Goal: Find specific page/section: Find specific page/section

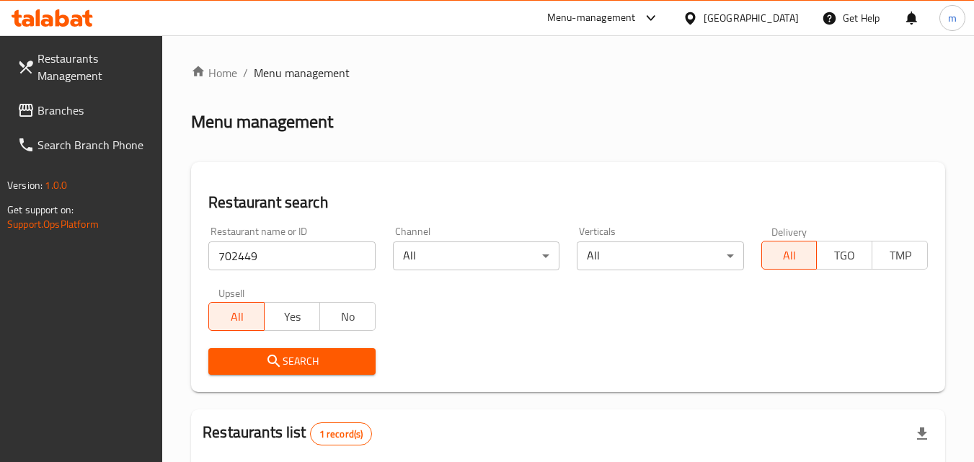
scroll to position [181, 0]
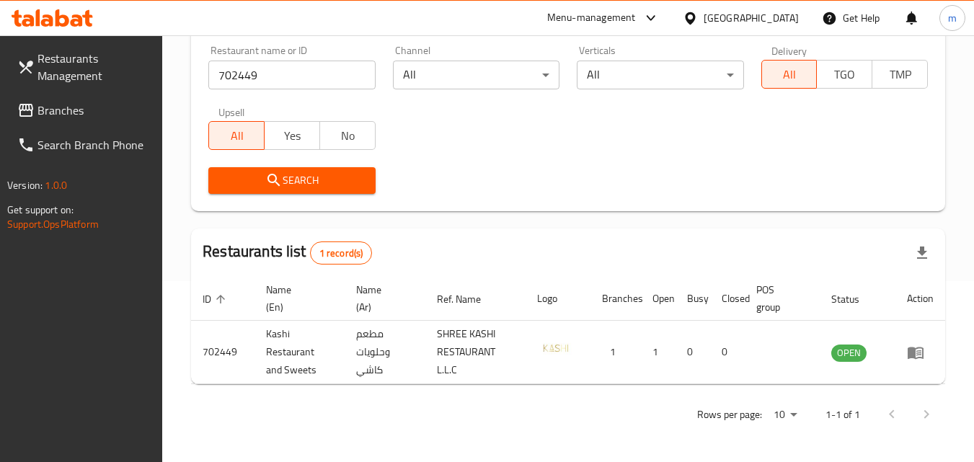
click at [78, 103] on span "Branches" at bounding box center [94, 110] width 114 height 17
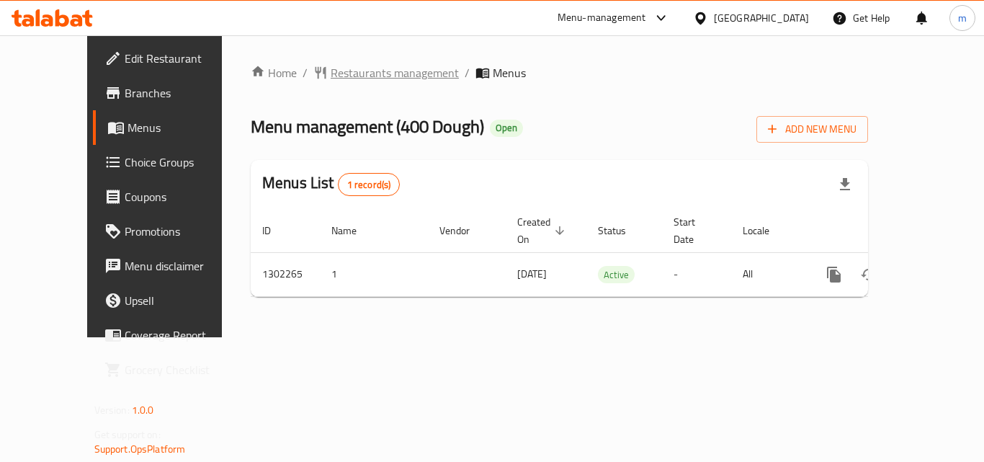
click at [331, 74] on span "Restaurants management" at bounding box center [395, 72] width 128 height 17
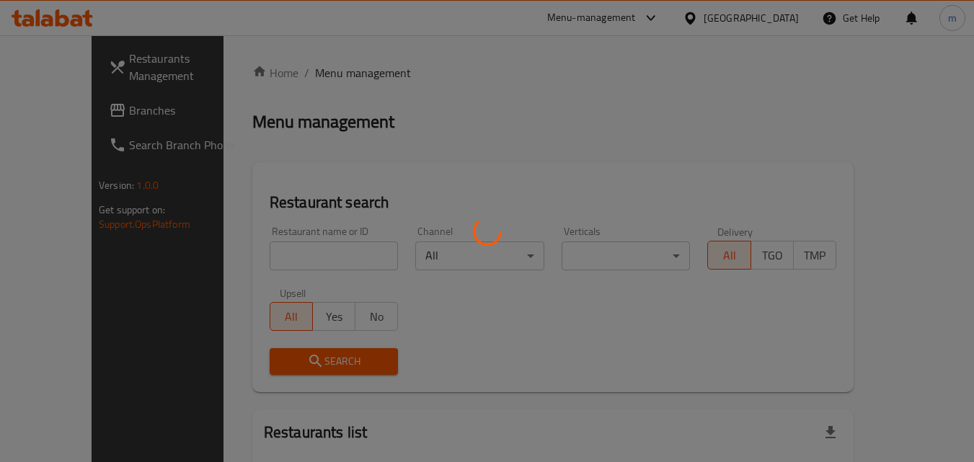
click at [283, 251] on div at bounding box center [487, 231] width 974 height 462
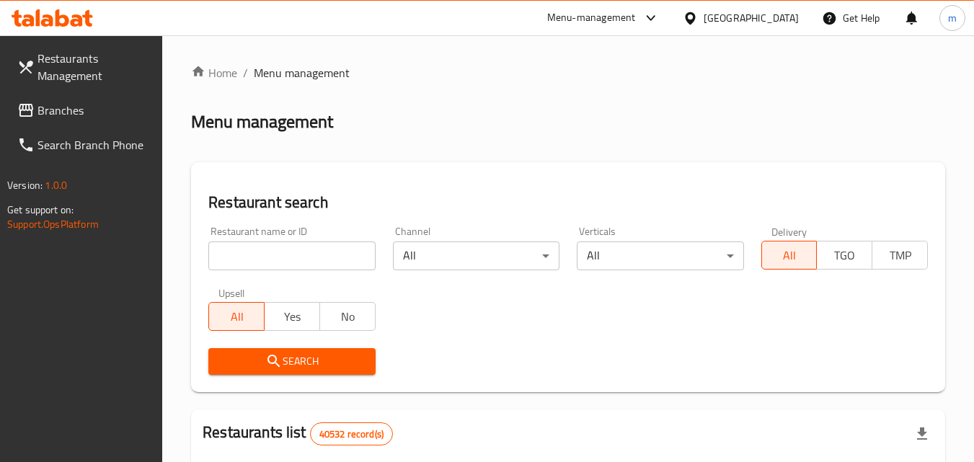
click at [331, 247] on input "search" at bounding box center [291, 255] width 166 height 29
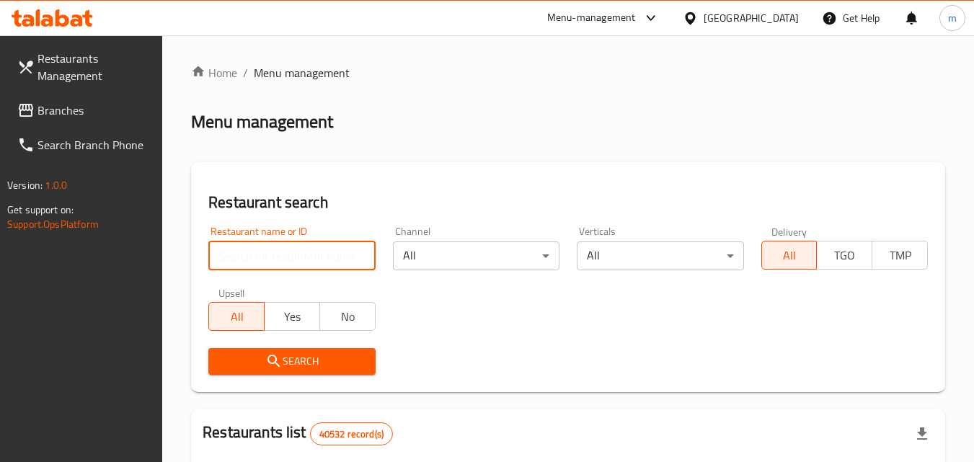
paste input "702360"
type input "702360"
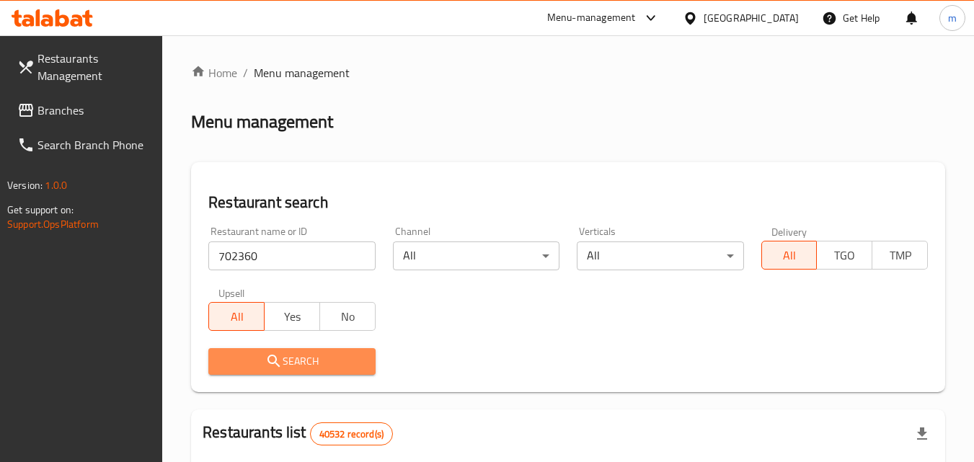
click at [316, 366] on span "Search" at bounding box center [291, 361] width 143 height 18
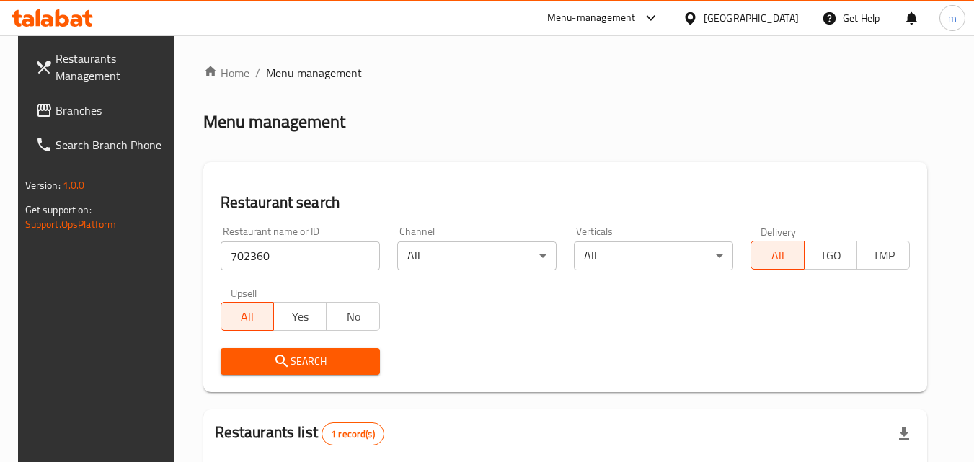
scroll to position [181, 0]
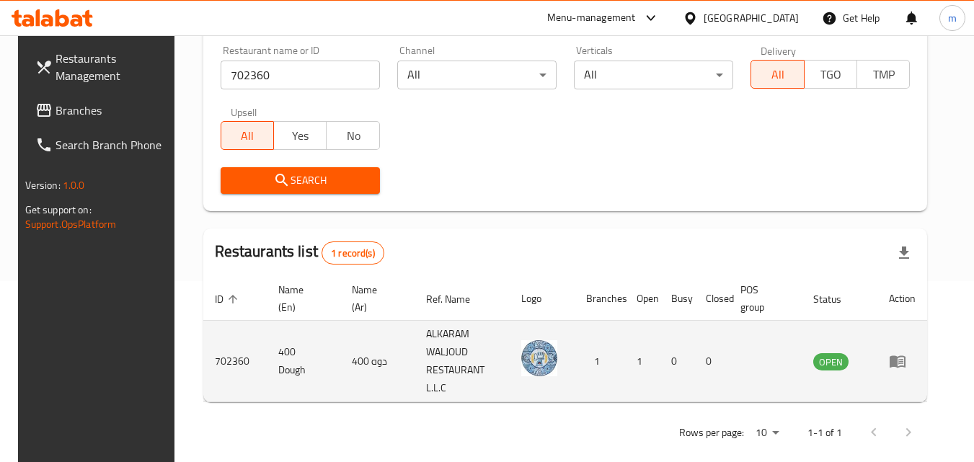
click at [906, 360] on icon "enhanced table" at bounding box center [897, 360] width 17 height 17
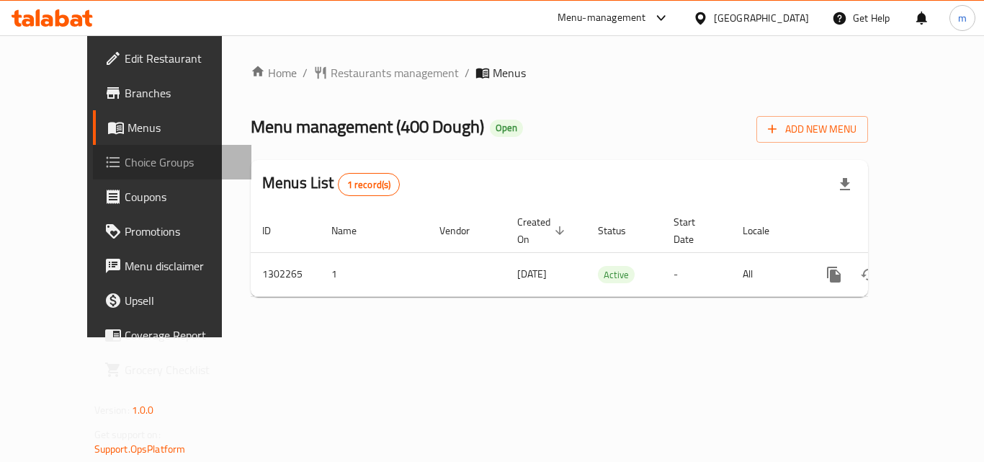
click at [125, 164] on span "Choice Groups" at bounding box center [182, 162] width 115 height 17
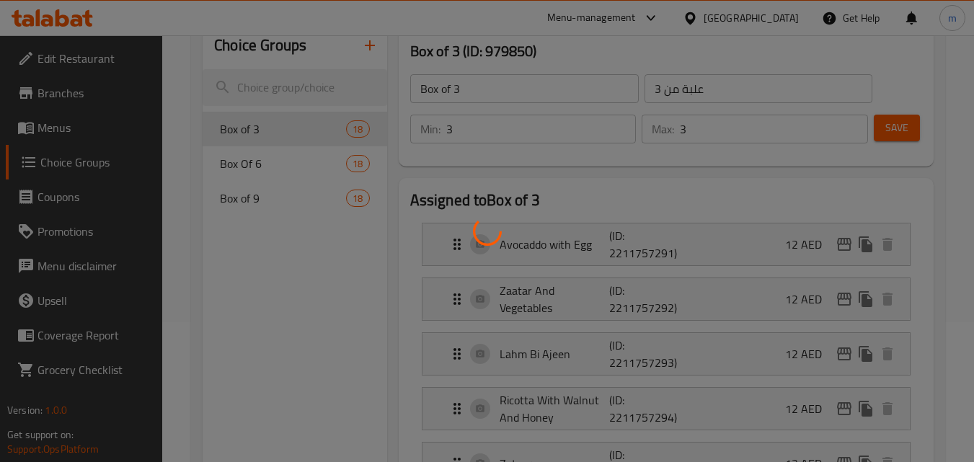
scroll to position [144, 0]
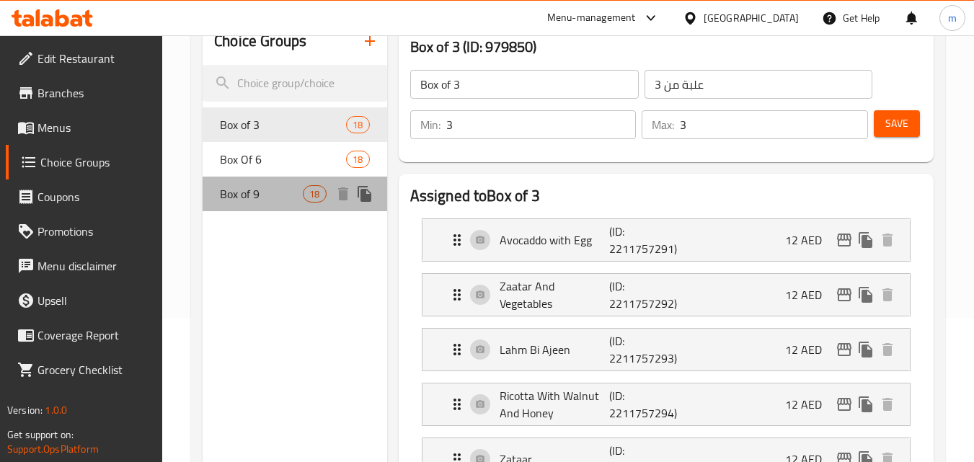
click at [286, 198] on span "Box of 9" at bounding box center [261, 193] width 83 height 17
type input "Box of 9"
type input "علبة من 9"
type input "9"
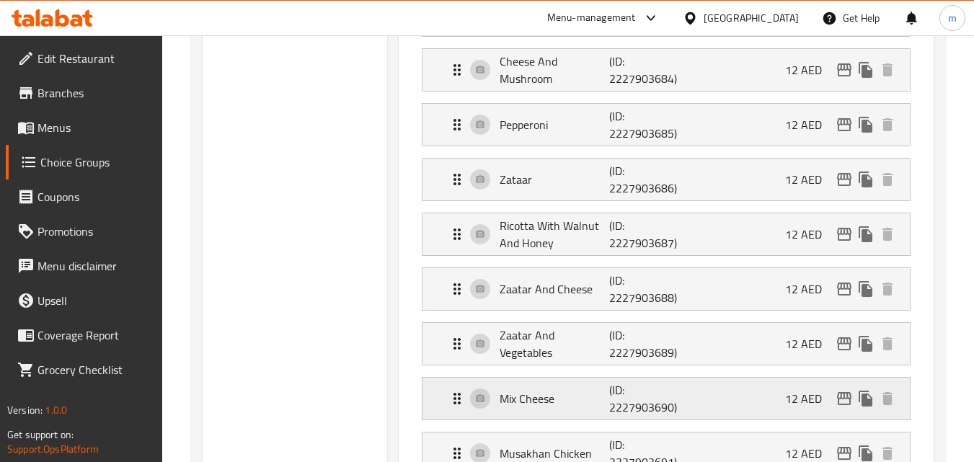
scroll to position [432, 0]
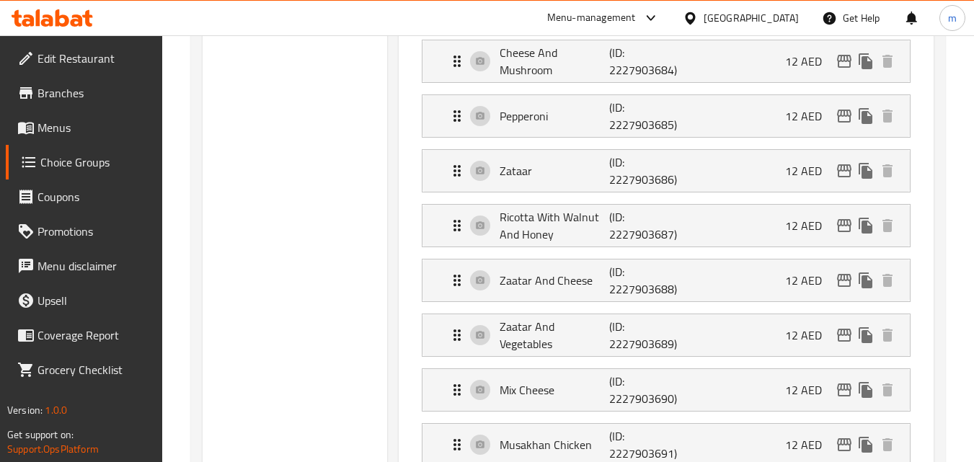
click at [71, 89] on span "Branches" at bounding box center [94, 92] width 114 height 17
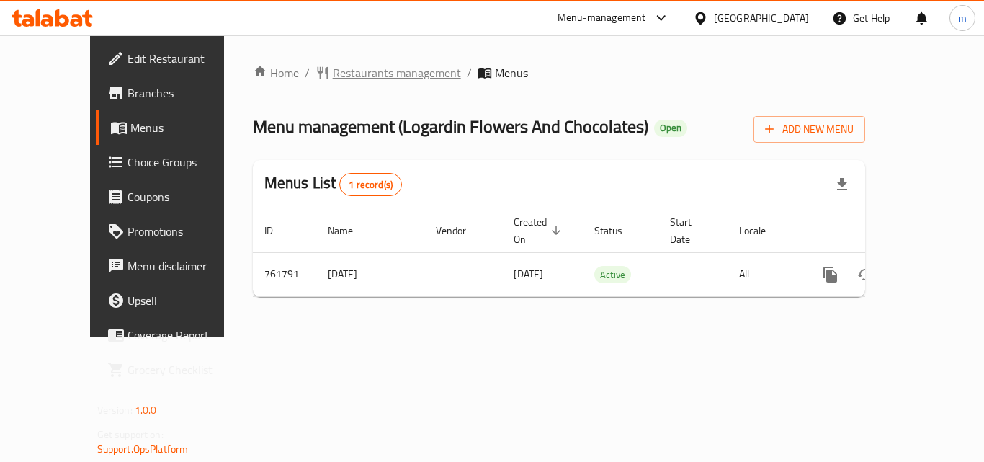
click at [338, 69] on span "Restaurants management" at bounding box center [397, 72] width 128 height 17
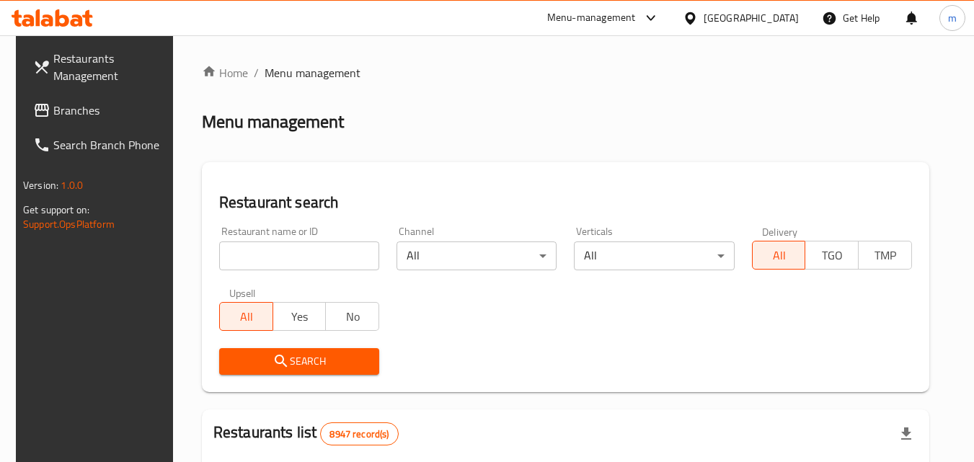
click at [301, 249] on input "search" at bounding box center [299, 255] width 160 height 29
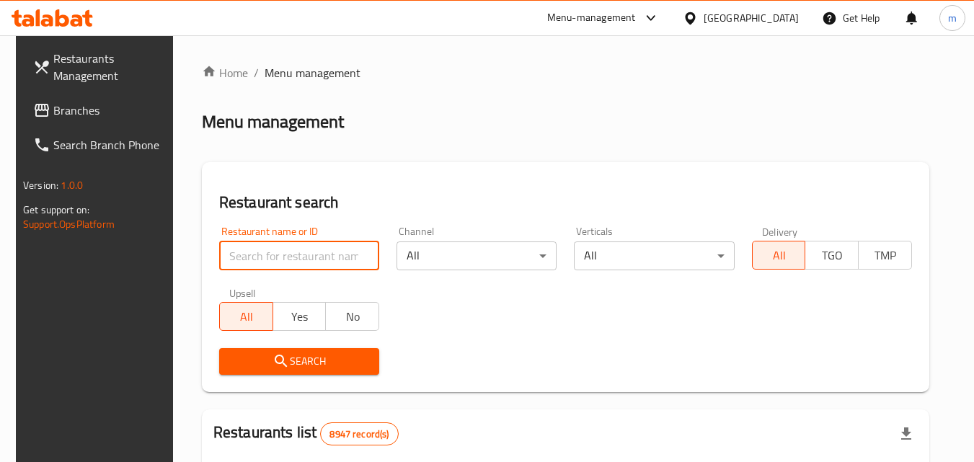
paste input "650189"
type input "650189"
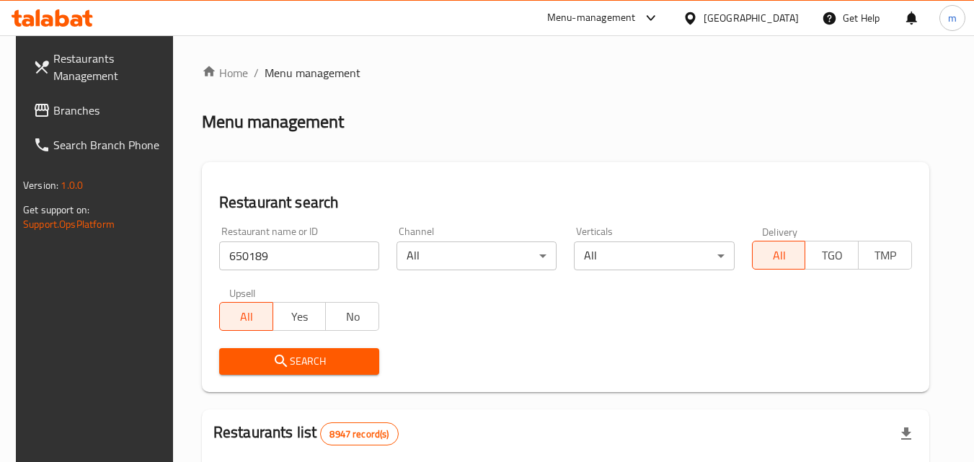
click at [310, 357] on span "Search" at bounding box center [299, 361] width 137 height 18
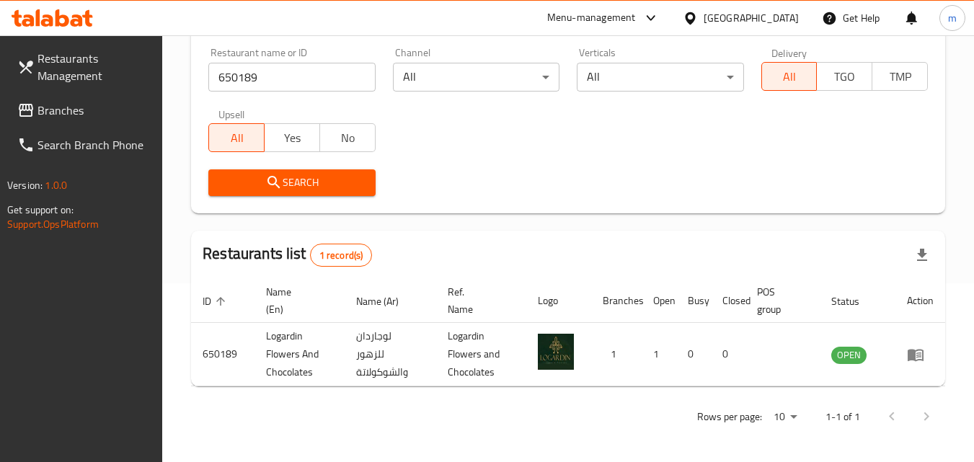
scroll to position [181, 0]
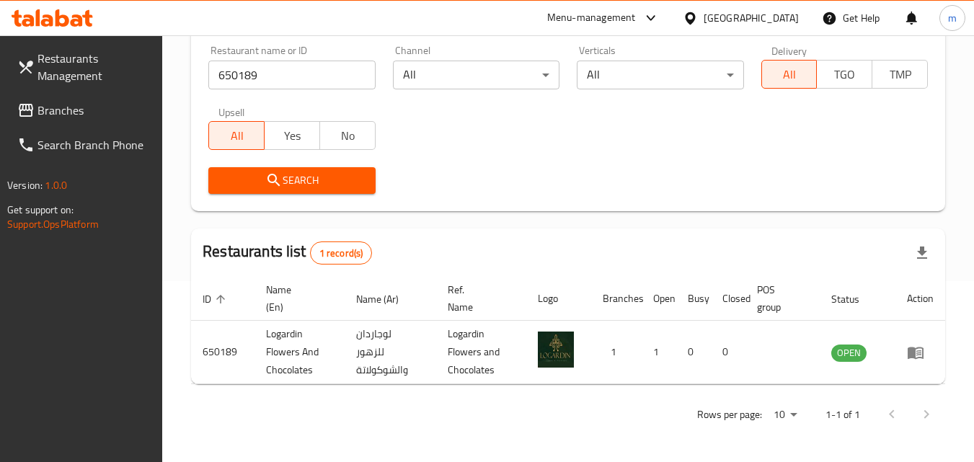
click at [86, 104] on span "Branches" at bounding box center [94, 110] width 114 height 17
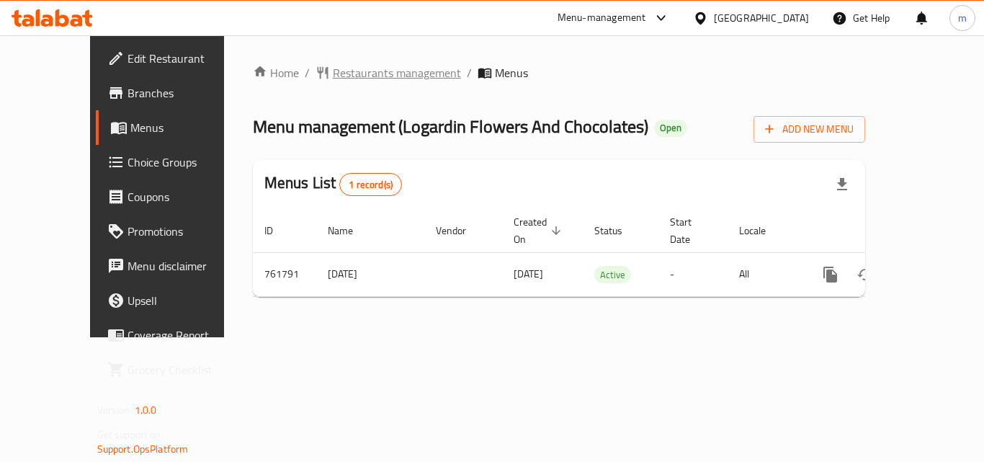
click at [333, 72] on span "Restaurants management" at bounding box center [397, 72] width 128 height 17
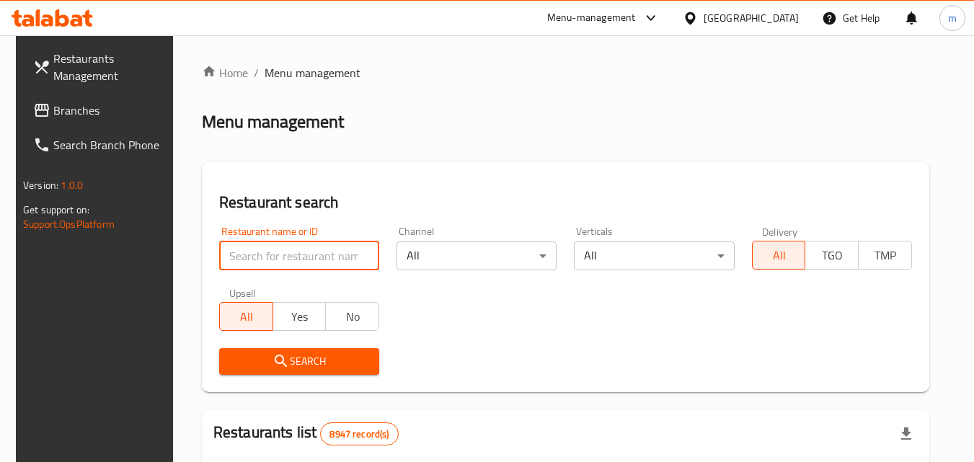
click at [296, 250] on input "search" at bounding box center [299, 255] width 160 height 29
paste input "650189"
type input "650189"
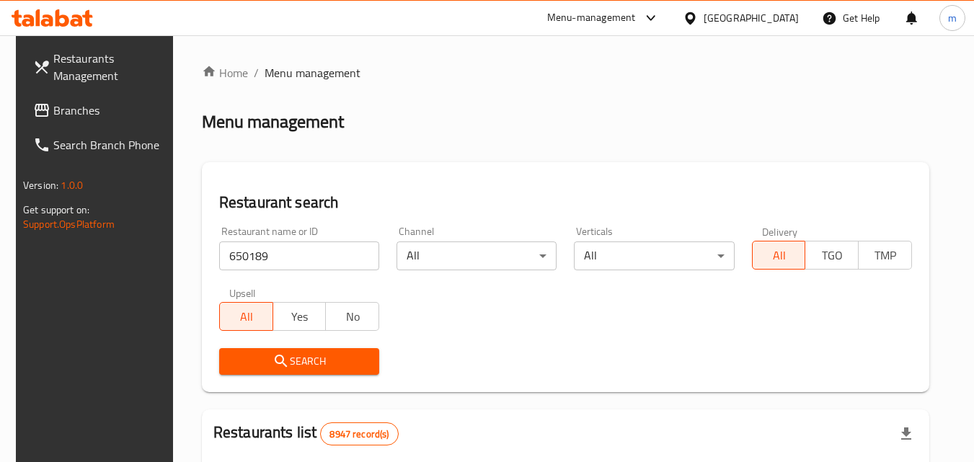
click at [301, 355] on span "Search" at bounding box center [299, 361] width 137 height 18
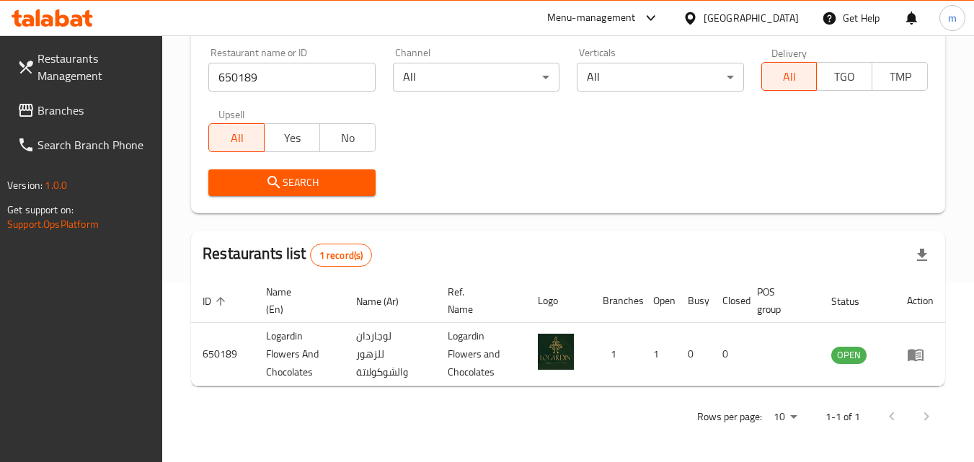
scroll to position [181, 0]
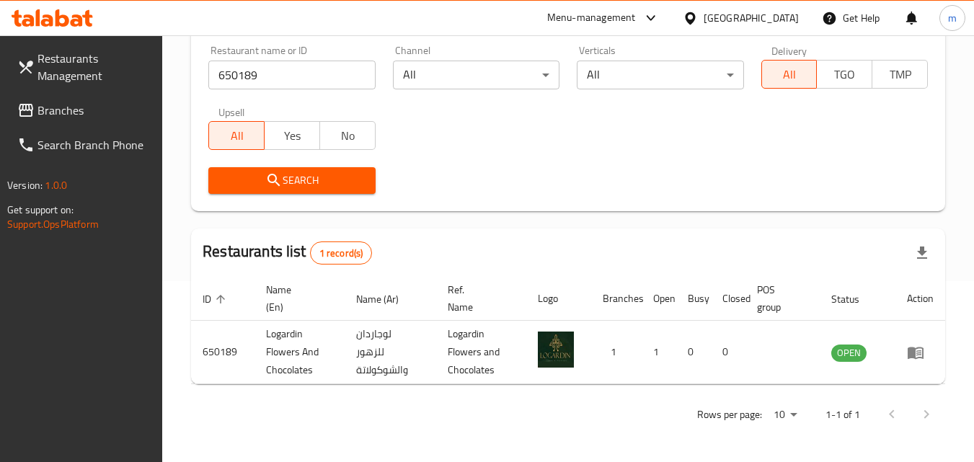
click at [788, 14] on div "[GEOGRAPHIC_DATA]" at bounding box center [750, 18] width 95 height 16
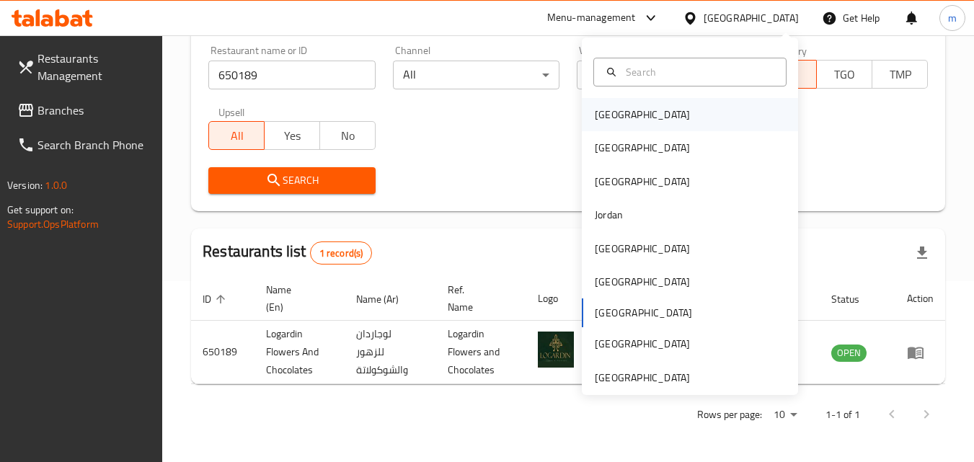
click at [631, 120] on div "Bahrain" at bounding box center [690, 114] width 216 height 33
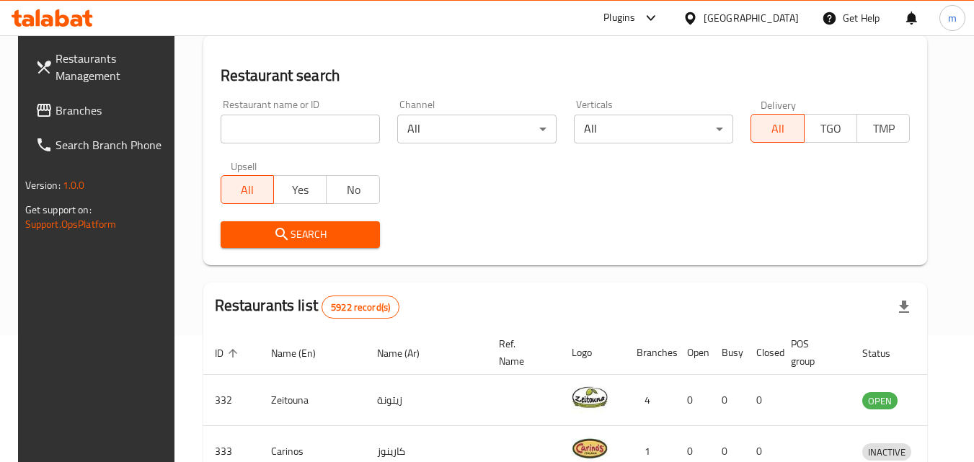
scroll to position [181, 0]
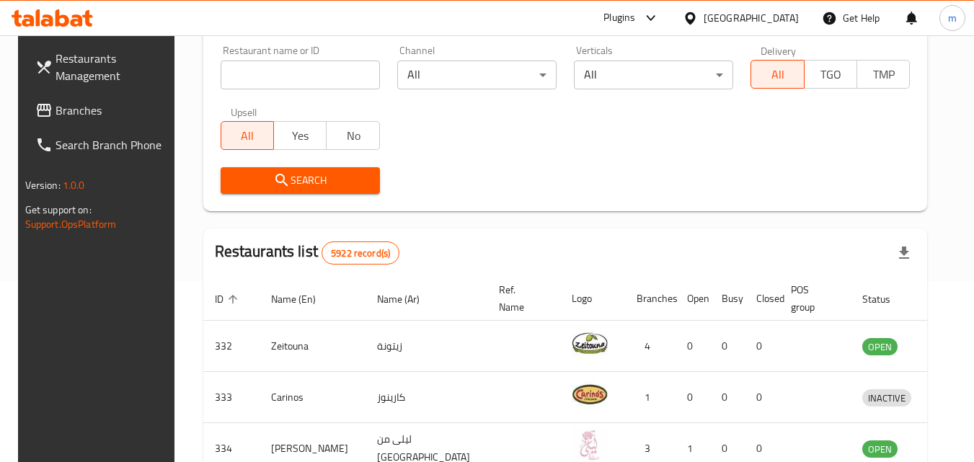
click at [79, 114] on span "Branches" at bounding box center [112, 110] width 114 height 17
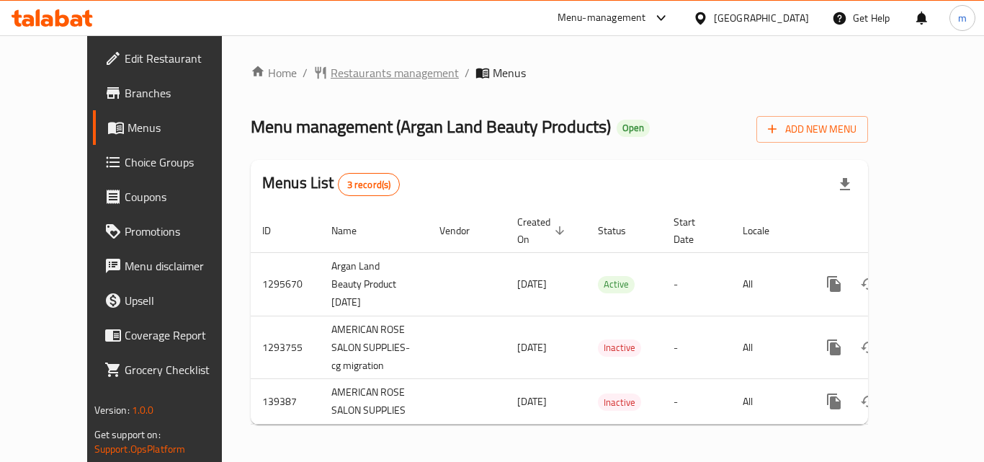
click at [331, 64] on span "Restaurants management" at bounding box center [395, 72] width 128 height 17
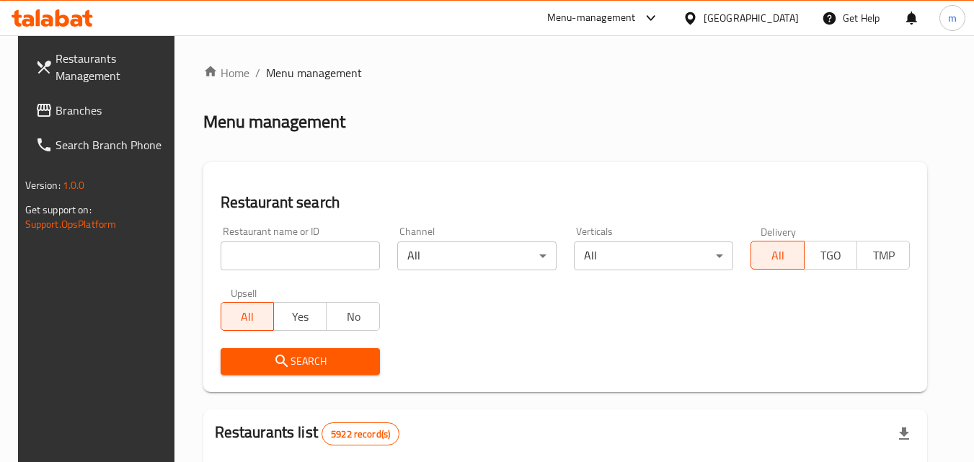
click at [293, 252] on input "search" at bounding box center [300, 255] width 159 height 29
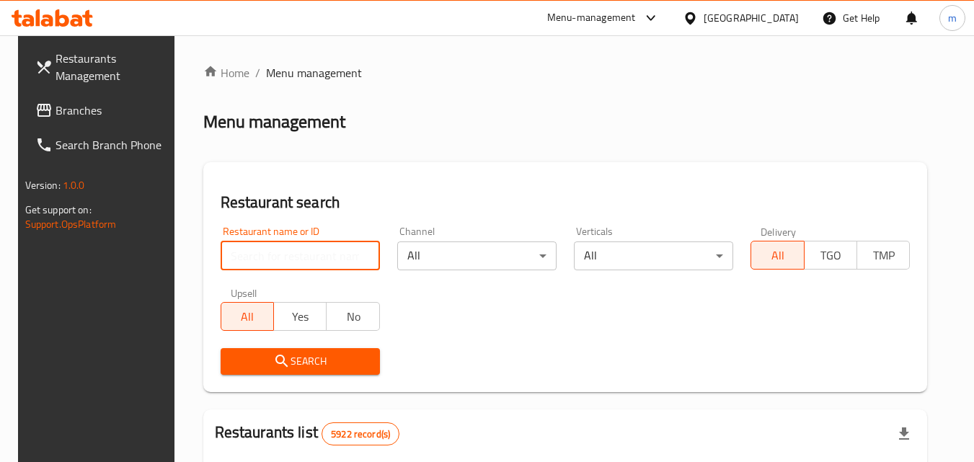
paste input "612007"
type input "612007"
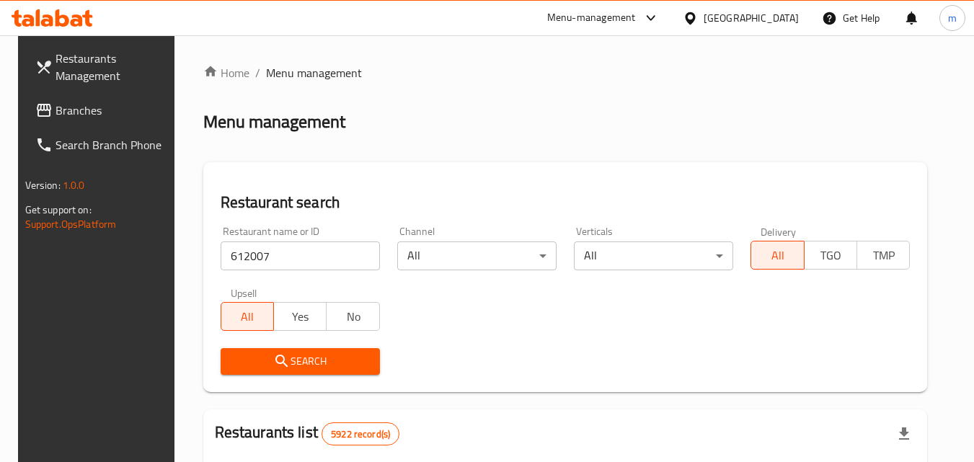
click at [308, 362] on span "Search" at bounding box center [300, 361] width 136 height 18
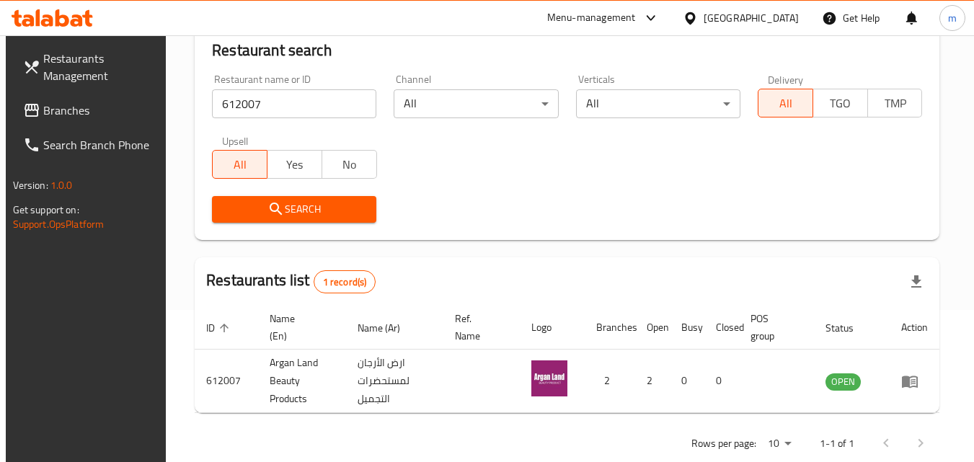
scroll to position [181, 0]
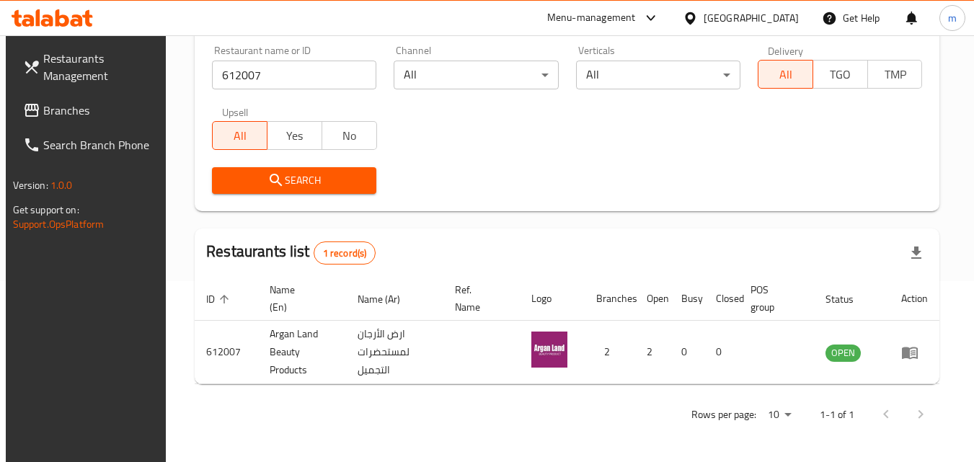
click at [770, 16] on div "[GEOGRAPHIC_DATA]" at bounding box center [750, 18] width 95 height 16
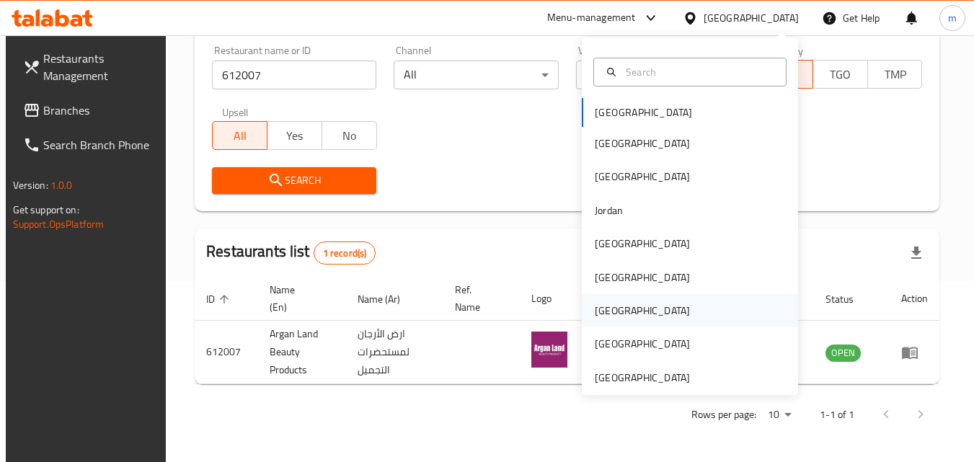
click at [608, 311] on div "[GEOGRAPHIC_DATA]" at bounding box center [642, 311] width 95 height 16
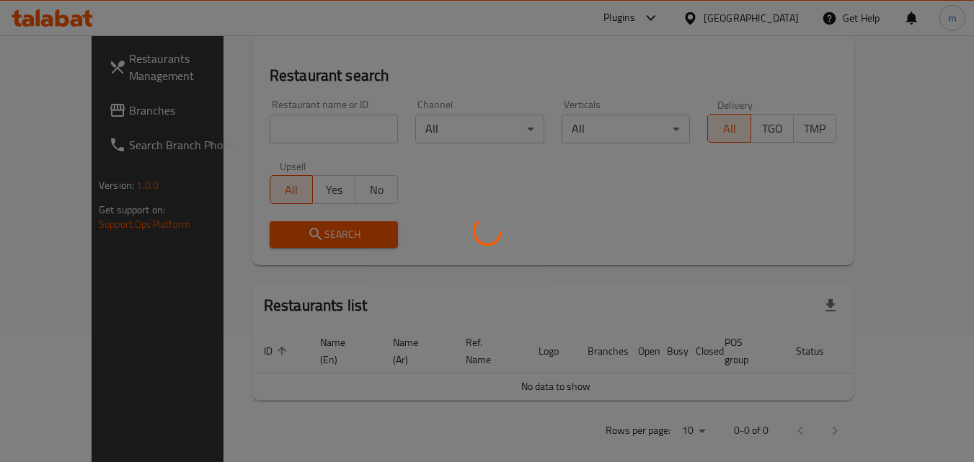
scroll to position [181, 0]
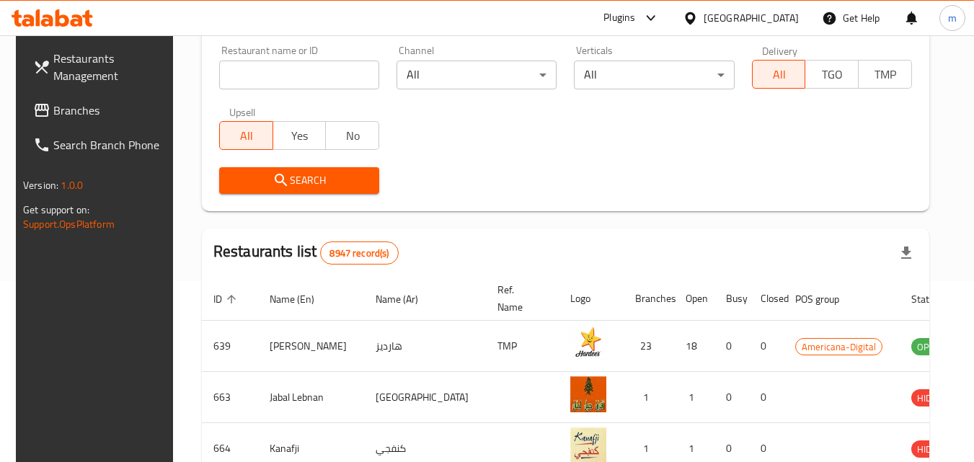
click at [107, 109] on span "Branches" at bounding box center [110, 110] width 114 height 17
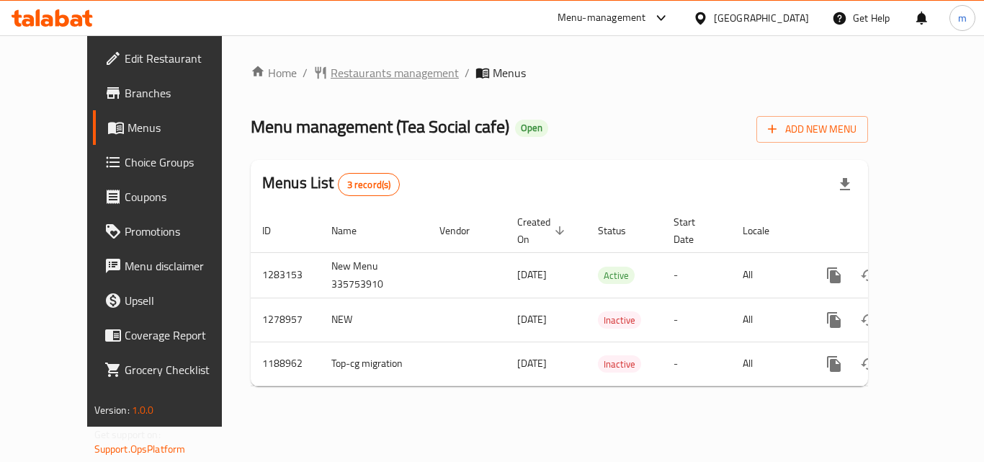
click at [331, 75] on span "Restaurants management" at bounding box center [395, 72] width 128 height 17
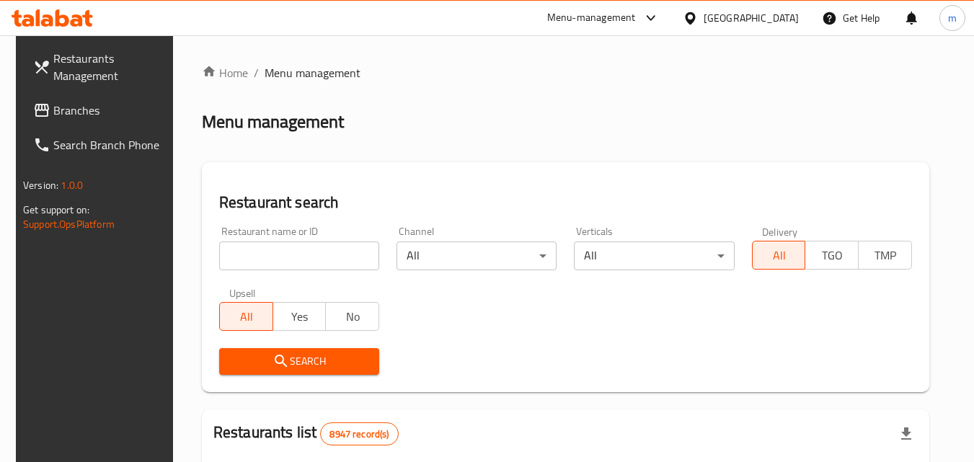
click at [301, 254] on input "search" at bounding box center [299, 255] width 160 height 29
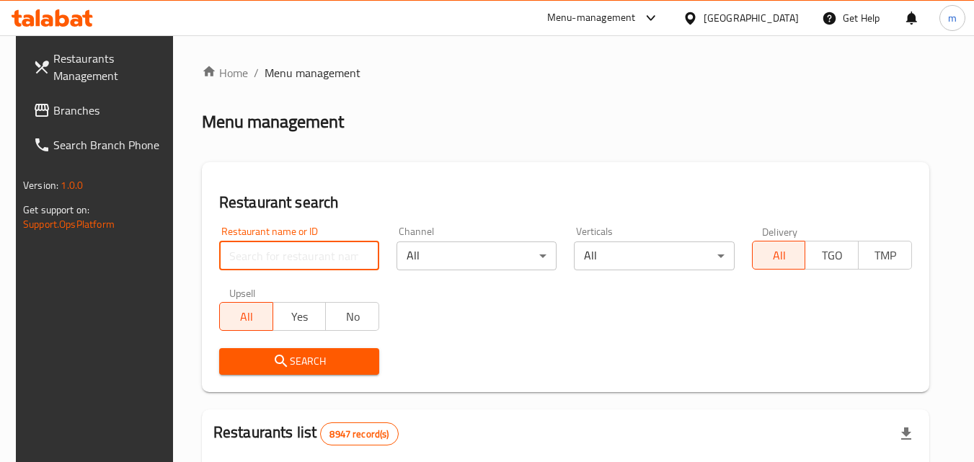
paste input "610155"
type input "610155"
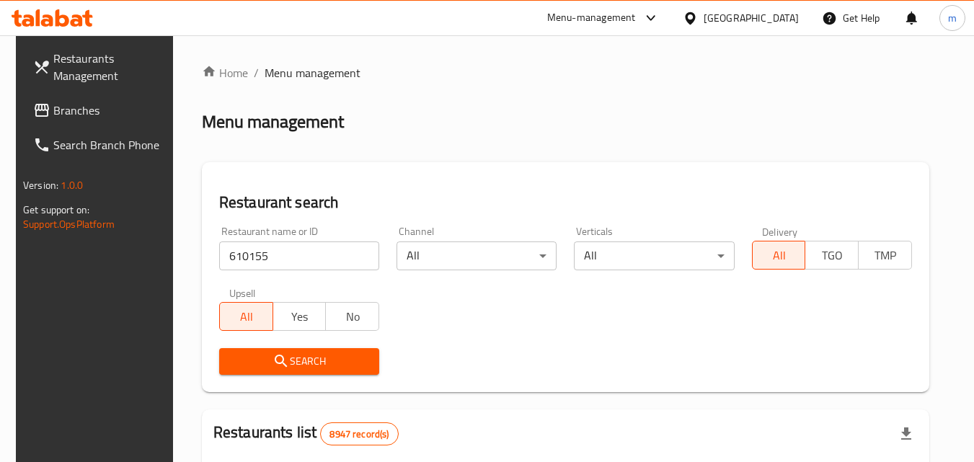
click at [310, 355] on span "Search" at bounding box center [299, 361] width 137 height 18
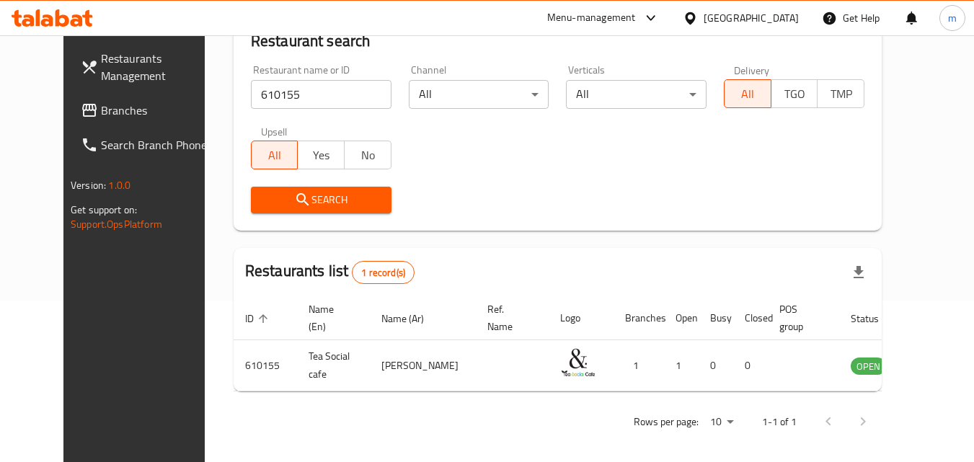
scroll to position [169, 0]
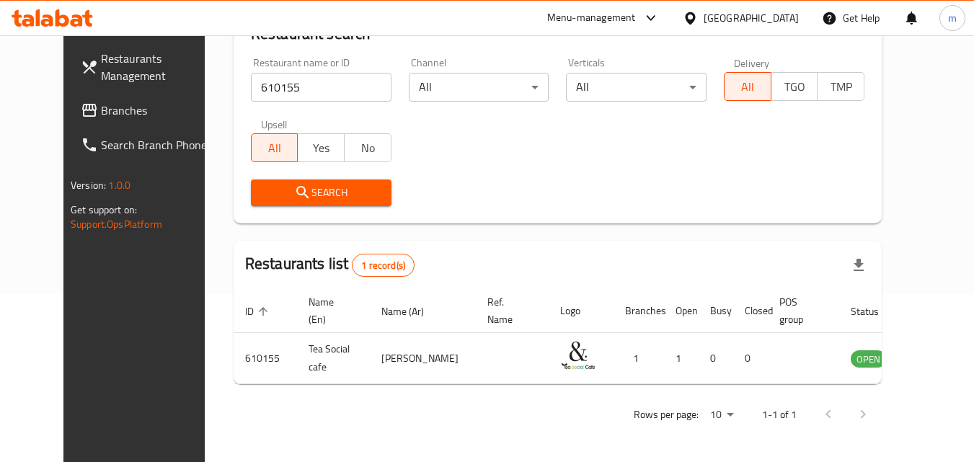
click at [775, 14] on div "[GEOGRAPHIC_DATA]" at bounding box center [750, 18] width 95 height 16
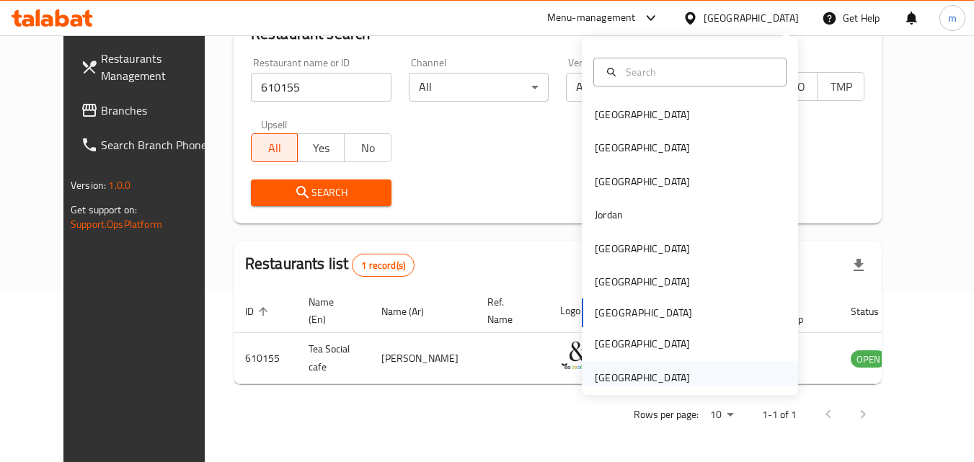
click at [636, 370] on div "[GEOGRAPHIC_DATA]" at bounding box center [642, 378] width 95 height 16
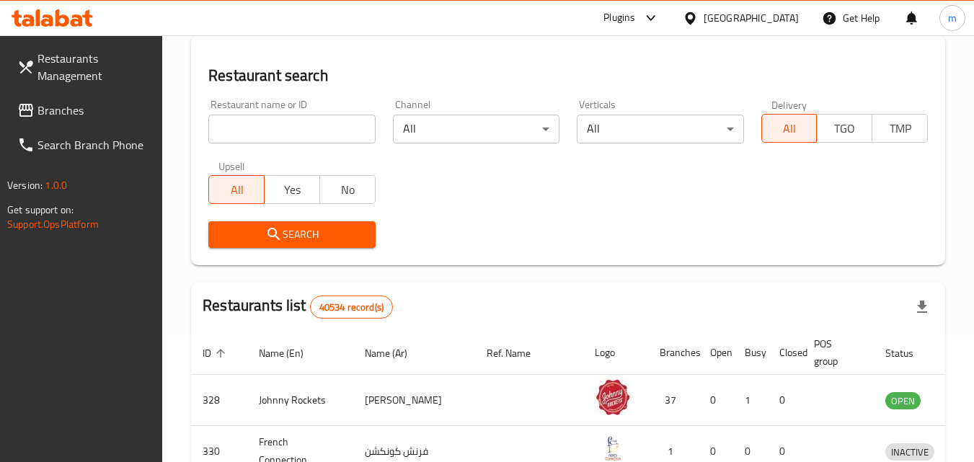
scroll to position [169, 0]
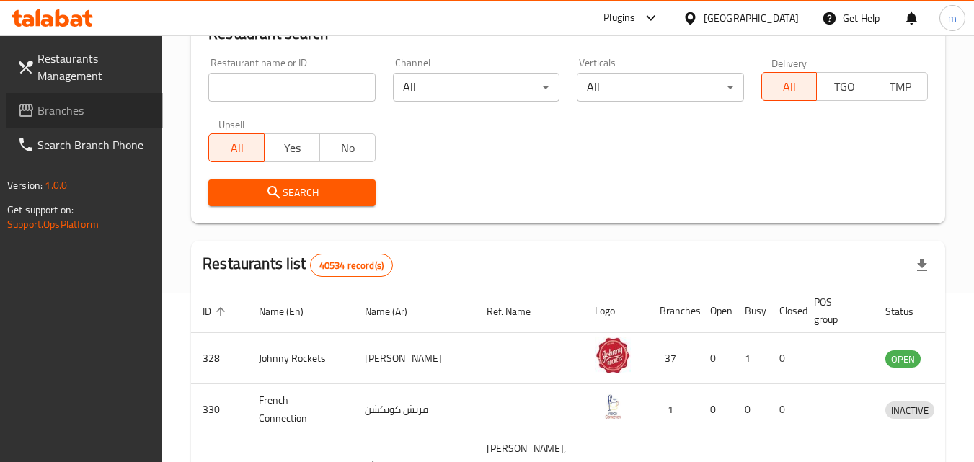
click at [70, 98] on link "Branches" at bounding box center [84, 110] width 157 height 35
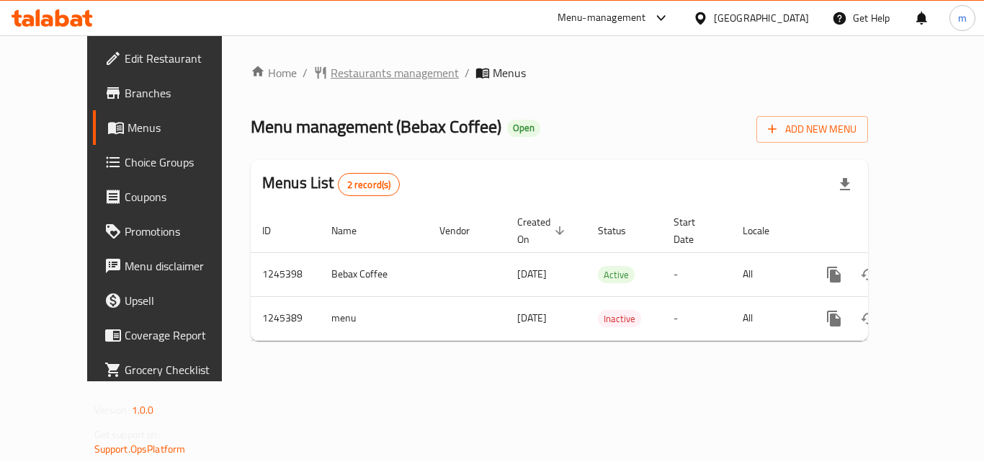
click at [331, 75] on span "Restaurants management" at bounding box center [395, 72] width 128 height 17
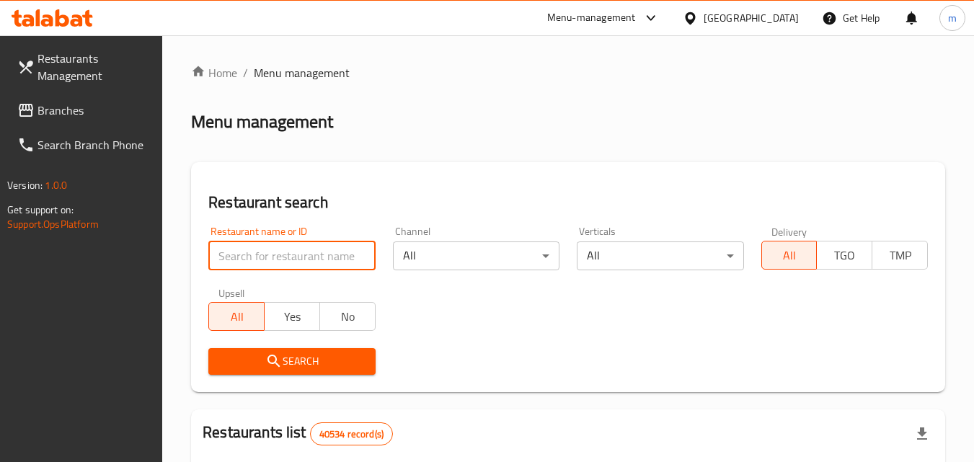
click at [283, 257] on input "search" at bounding box center [291, 255] width 166 height 29
paste input "682549"
type input "682549"
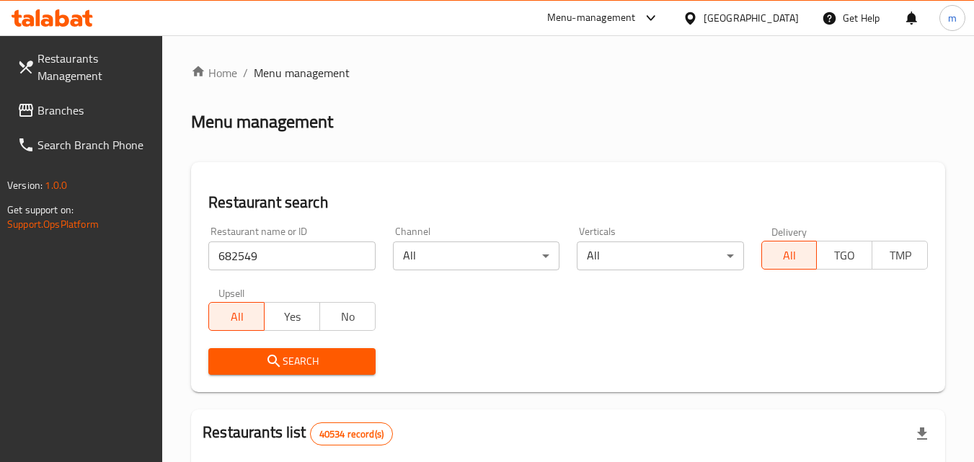
click at [287, 352] on span "Search" at bounding box center [291, 361] width 143 height 18
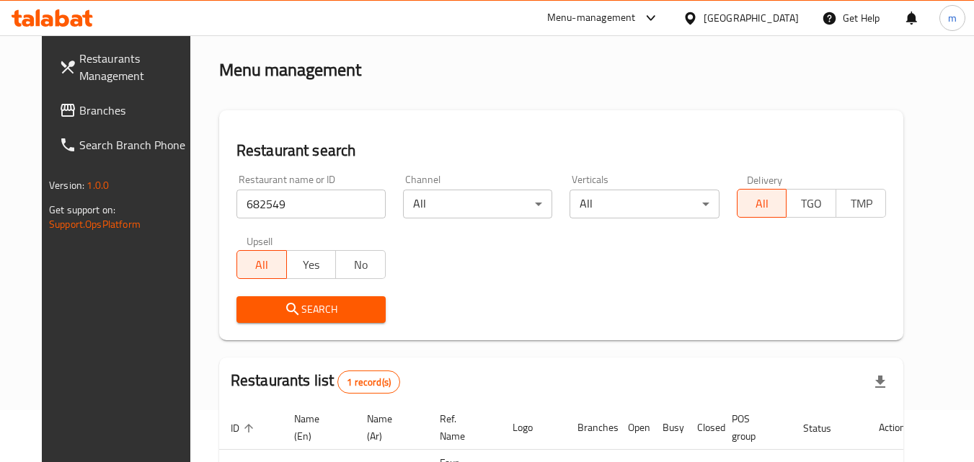
scroll to position [169, 0]
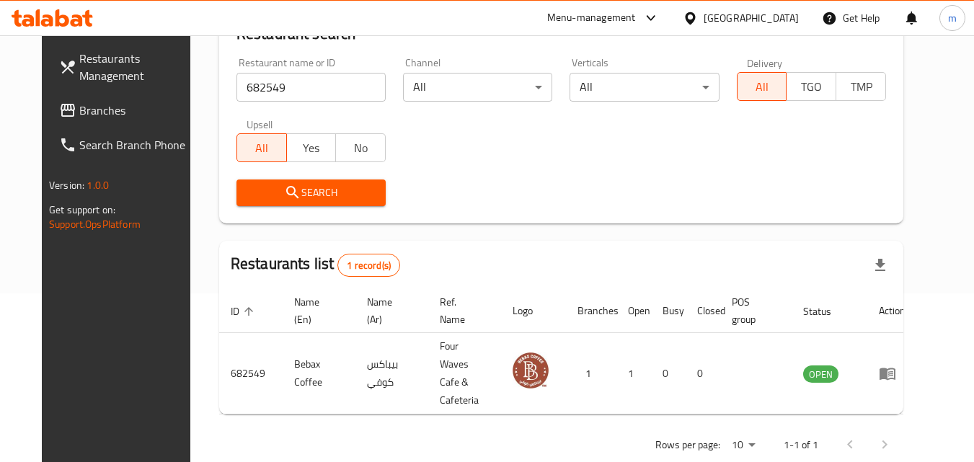
click at [289, 88] on input "682549" at bounding box center [310, 87] width 149 height 29
click at [96, 95] on link "Branches" at bounding box center [126, 110] width 157 height 35
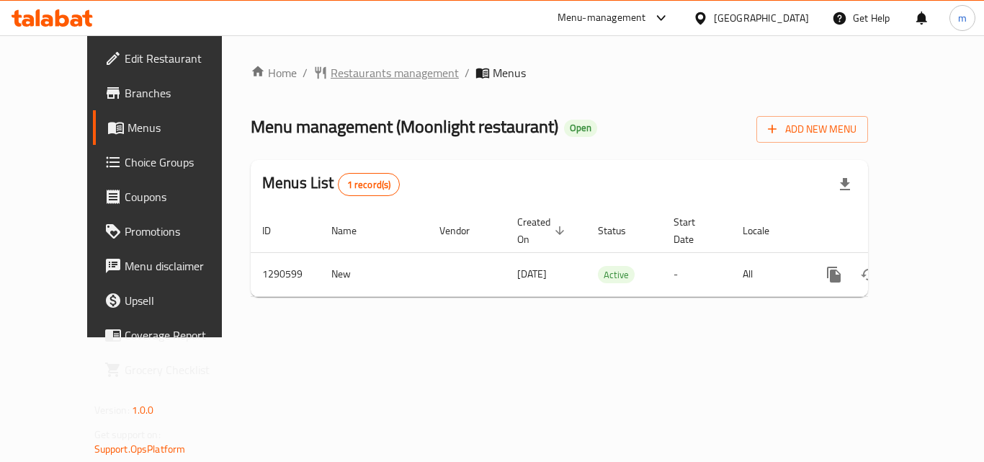
click at [331, 68] on span "Restaurants management" at bounding box center [395, 72] width 128 height 17
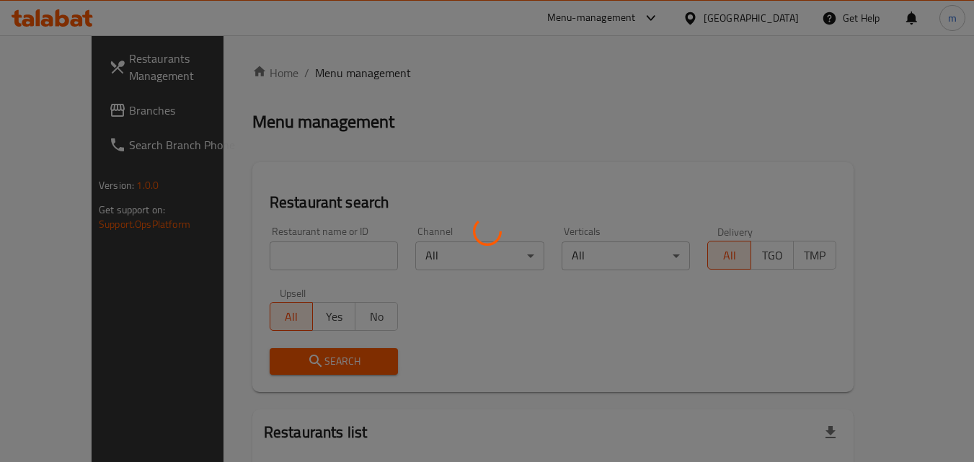
click at [299, 252] on div at bounding box center [487, 231] width 974 height 462
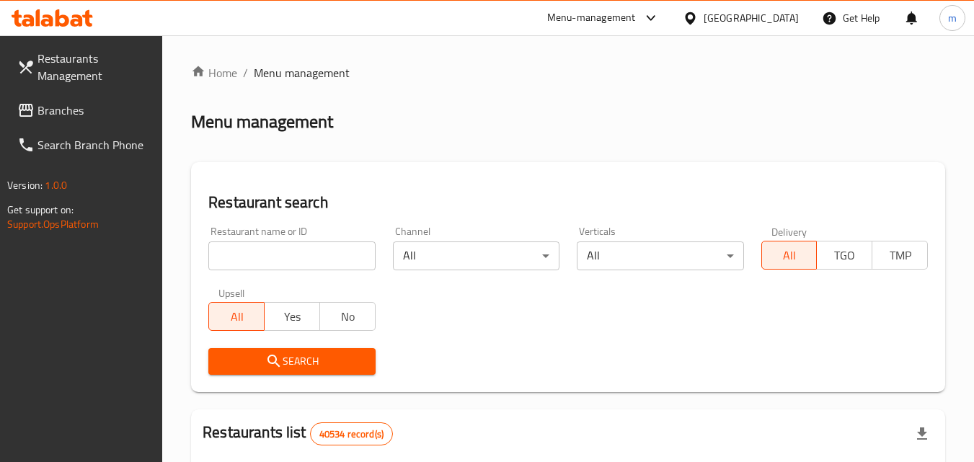
click at [297, 254] on input "search" at bounding box center [291, 255] width 166 height 29
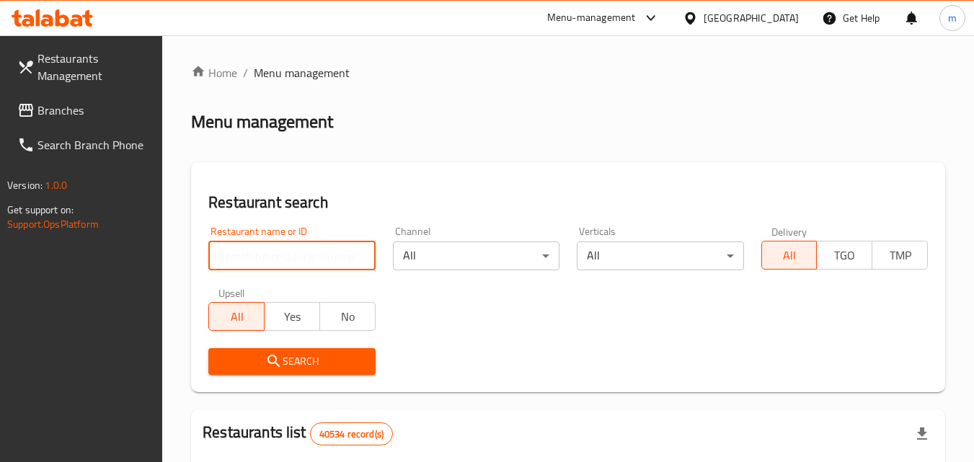
paste input "698261"
type input "698261"
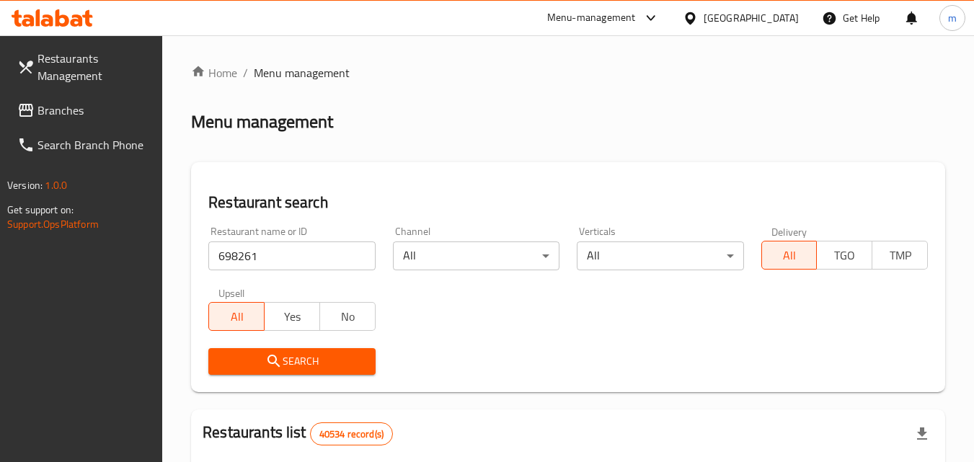
click at [306, 352] on span "Search" at bounding box center [291, 361] width 143 height 18
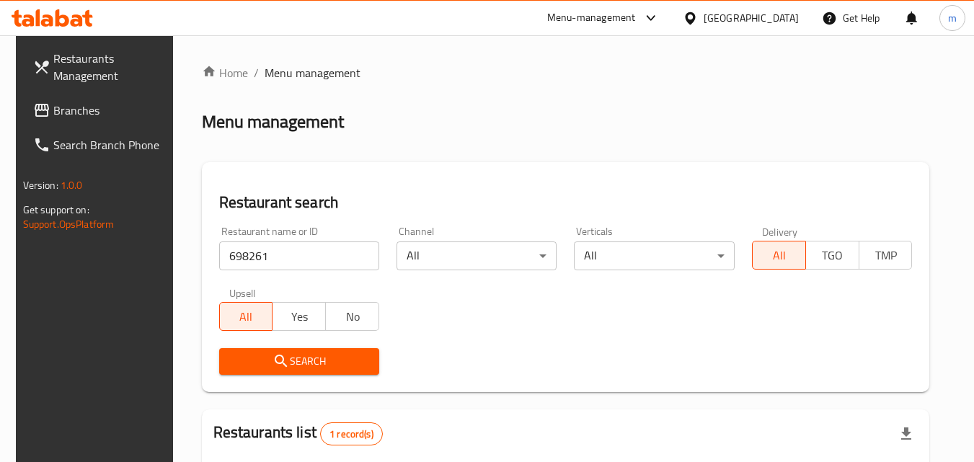
scroll to position [169, 0]
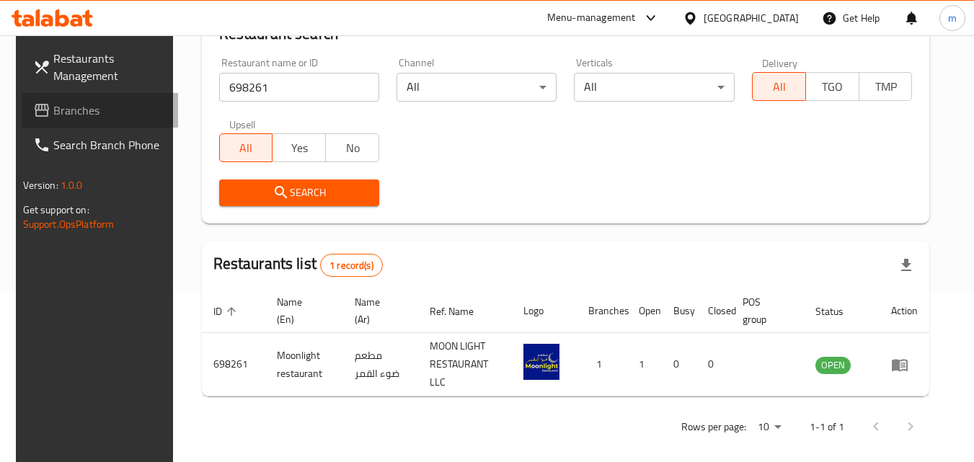
click at [105, 108] on span "Branches" at bounding box center [110, 110] width 114 height 17
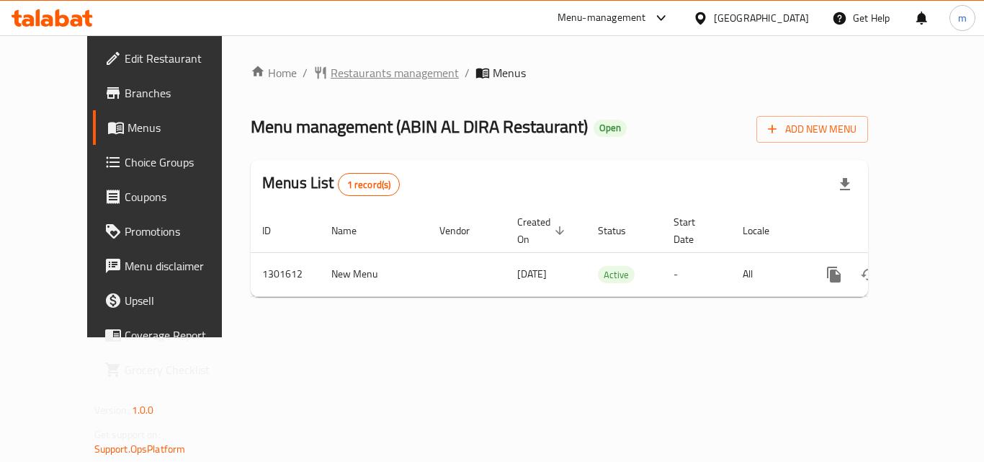
click at [355, 71] on span "Restaurants management" at bounding box center [395, 72] width 128 height 17
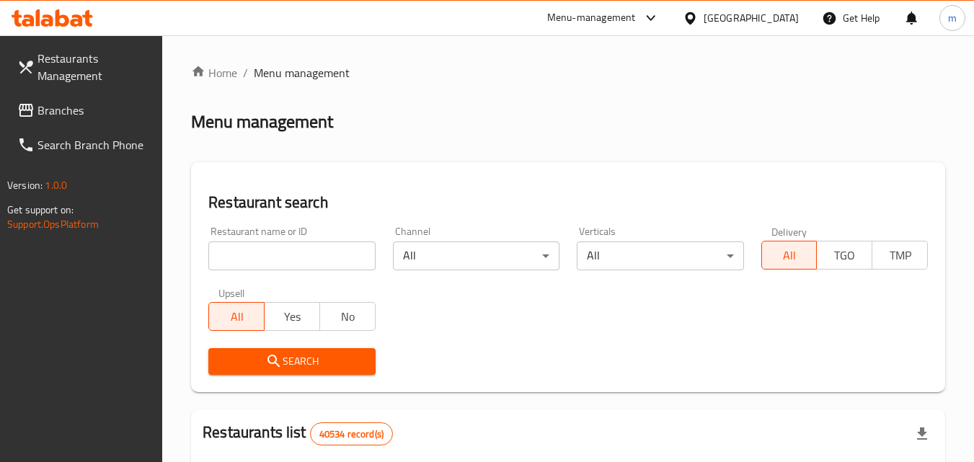
click at [298, 258] on input "search" at bounding box center [291, 255] width 166 height 29
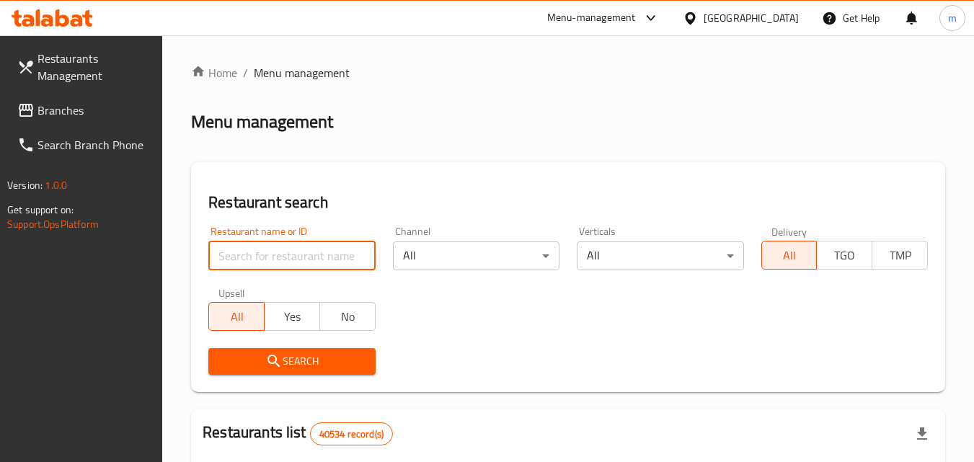
paste input "702003"
type input "702003"
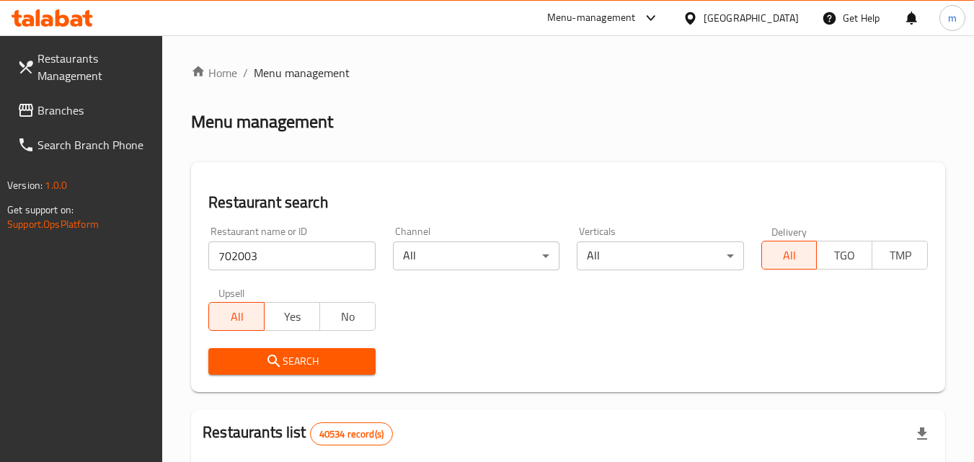
click at [303, 363] on span "Search" at bounding box center [291, 361] width 143 height 18
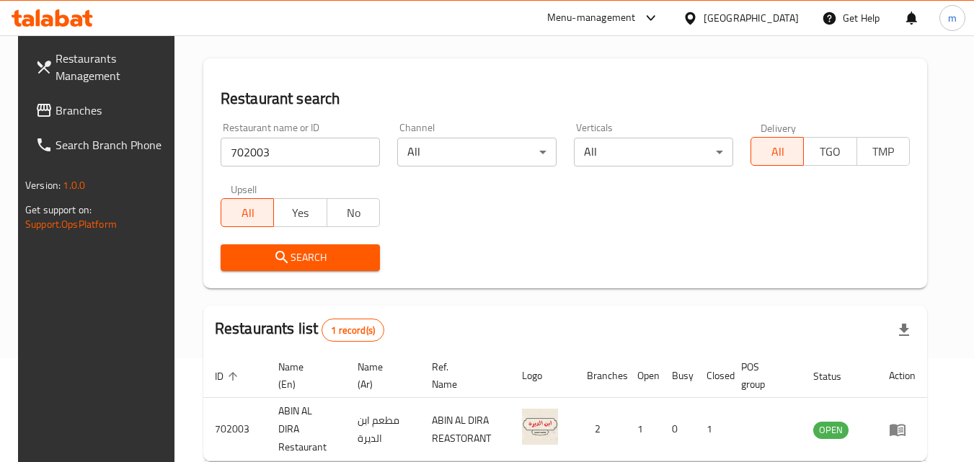
scroll to position [169, 0]
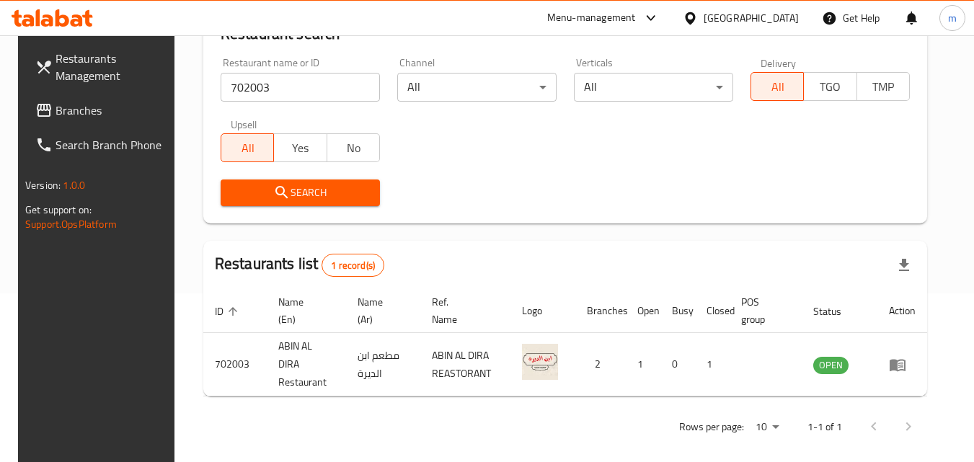
click at [125, 119] on link "Branches" at bounding box center [102, 110] width 157 height 35
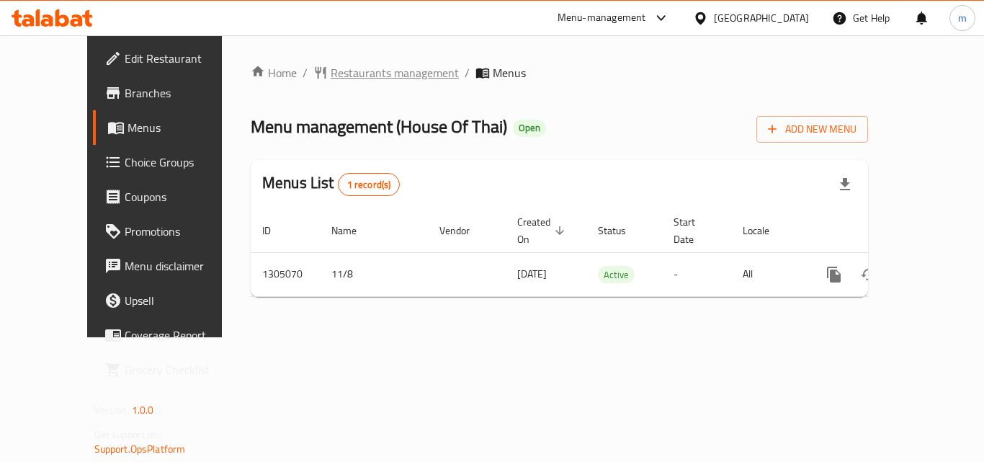
click at [331, 71] on span "Restaurants management" at bounding box center [395, 72] width 128 height 17
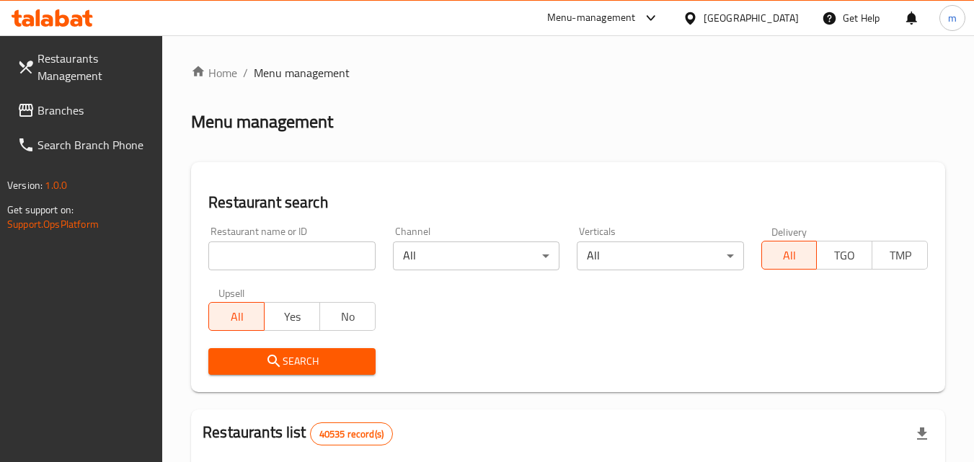
click at [322, 262] on input "search" at bounding box center [291, 255] width 166 height 29
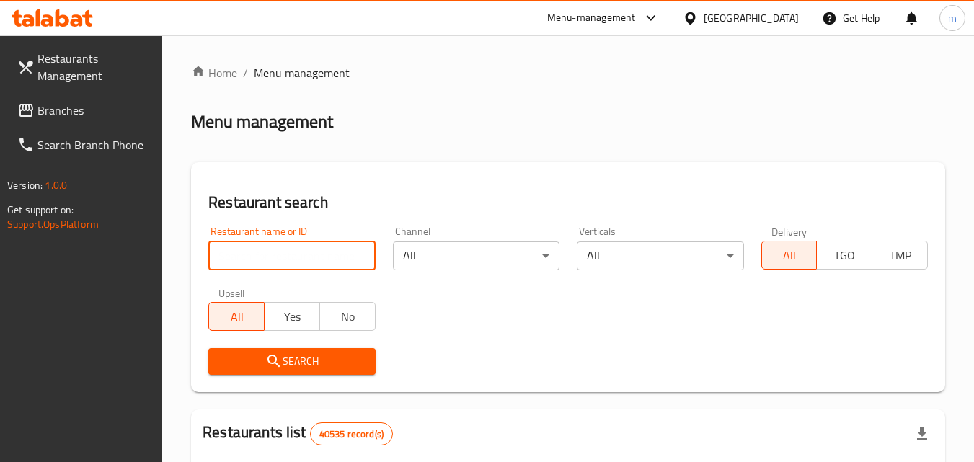
paste input "703527"
type input "703527"
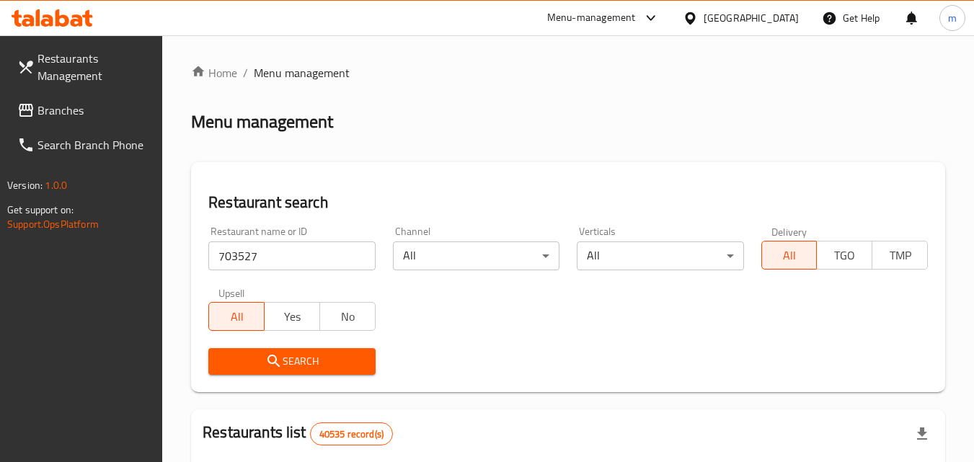
click at [320, 354] on span "Search" at bounding box center [291, 361] width 143 height 18
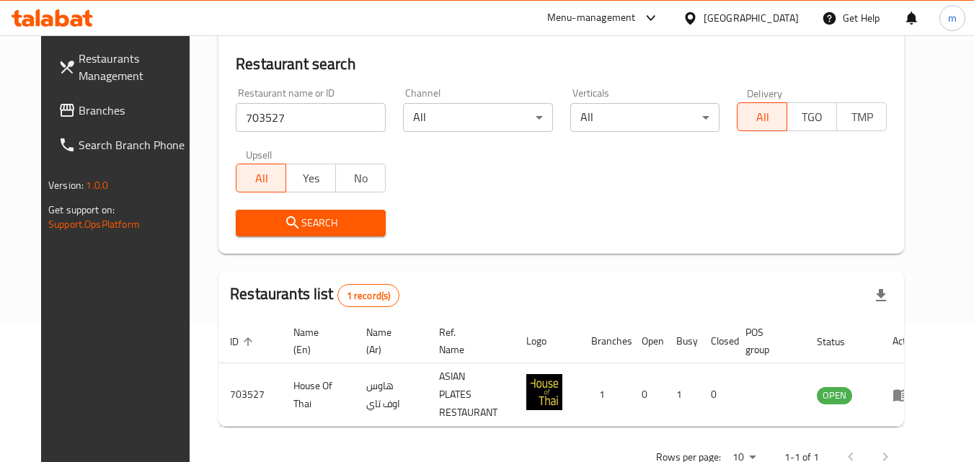
scroll to position [169, 0]
